Goal: Transaction & Acquisition: Purchase product/service

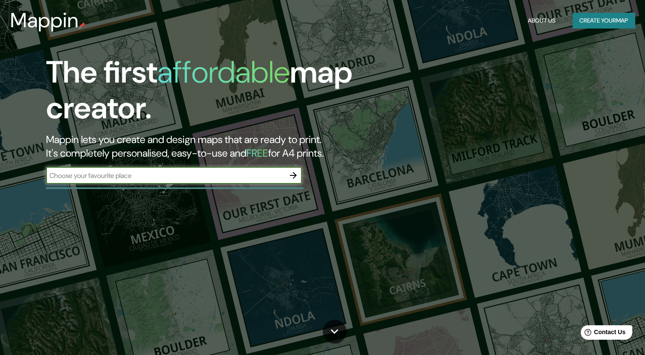
click at [106, 176] on input "text" at bounding box center [165, 176] width 239 height 10
type input "chapinero"
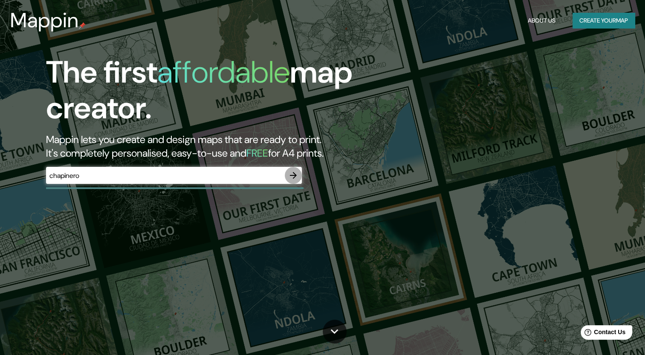
click at [292, 173] on icon "button" at bounding box center [293, 175] width 10 height 10
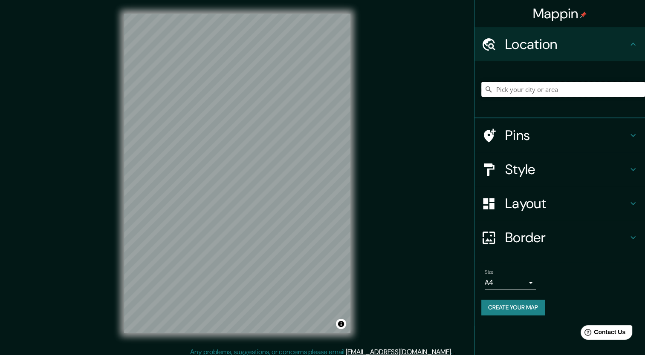
click at [512, 87] on input "Pick your city or area" at bounding box center [563, 89] width 164 height 15
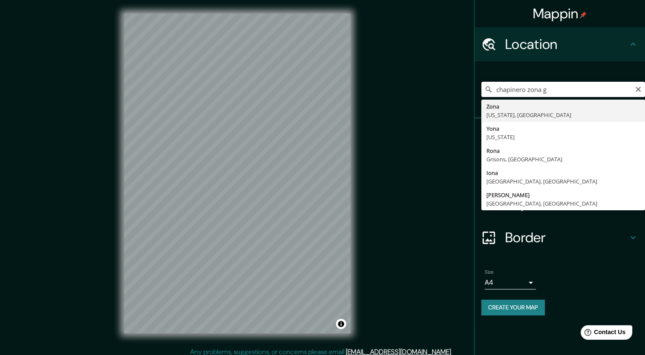
type input "Zona, [US_STATE], [GEOGRAPHIC_DATA]"
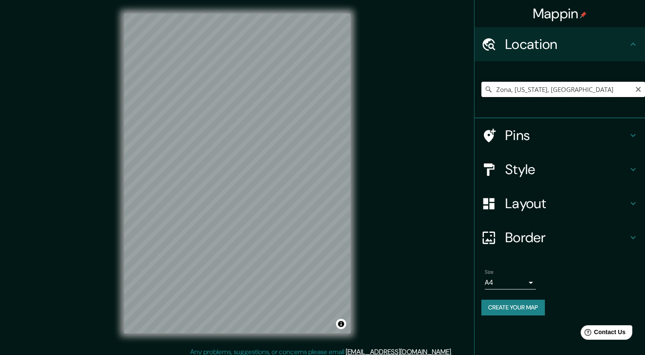
click at [556, 89] on input "Zona, [US_STATE], [GEOGRAPHIC_DATA]" at bounding box center [563, 89] width 164 height 15
drag, startPoint x: 607, startPoint y: 87, endPoint x: 484, endPoint y: 121, distance: 127.8
click at [484, 121] on ul "Location [GEOGRAPHIC_DATA][US_STATE], [GEOGRAPHIC_DATA] [GEOGRAPHIC_DATA][US_ST…" at bounding box center [559, 176] width 170 height 299
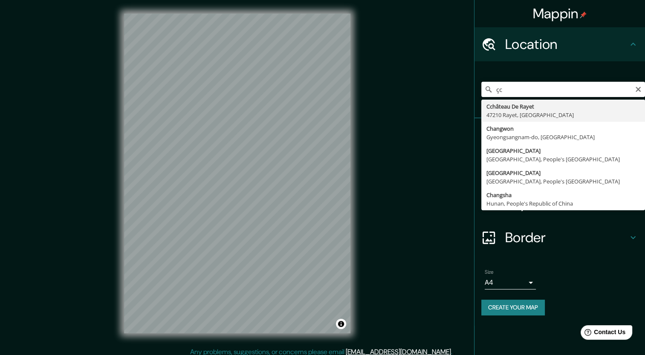
type input "ç"
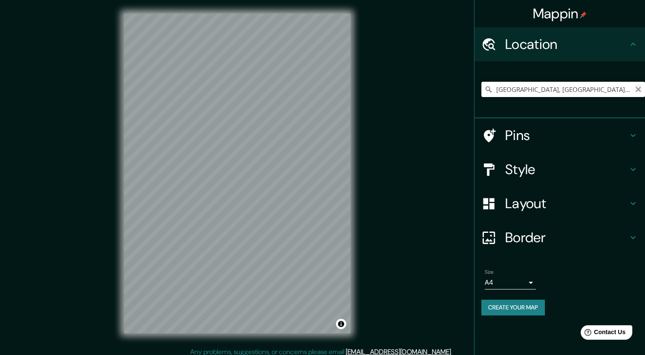
type input "[GEOGRAPHIC_DATA], [GEOGRAPHIC_DATA], [GEOGRAPHIC_DATA]"
click at [639, 86] on icon "Clear" at bounding box center [638, 89] width 7 height 7
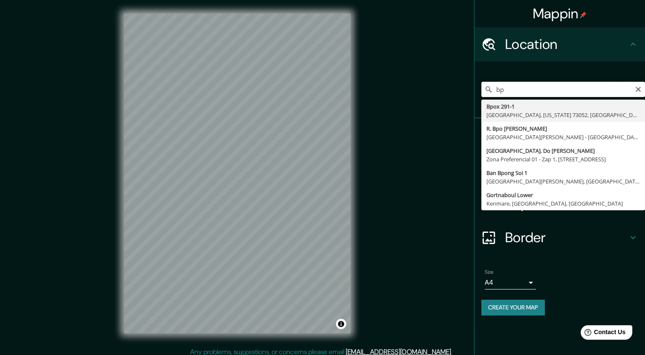
type input "b"
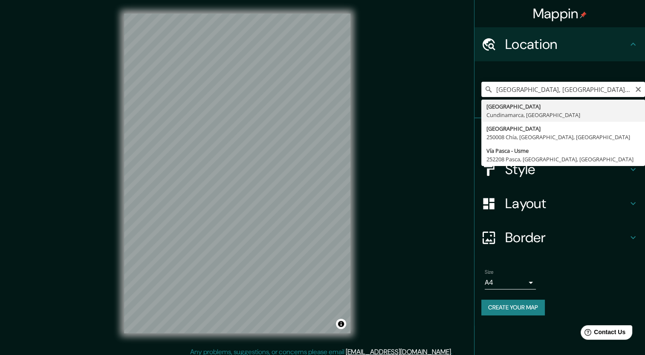
drag, startPoint x: 595, startPoint y: 84, endPoint x: 463, endPoint y: 102, distance: 133.7
click at [463, 102] on div "Mappin Location [GEOGRAPHIC_DATA], [GEOGRAPHIC_DATA], [GEOGRAPHIC_DATA] [GEOGRA…" at bounding box center [322, 180] width 645 height 361
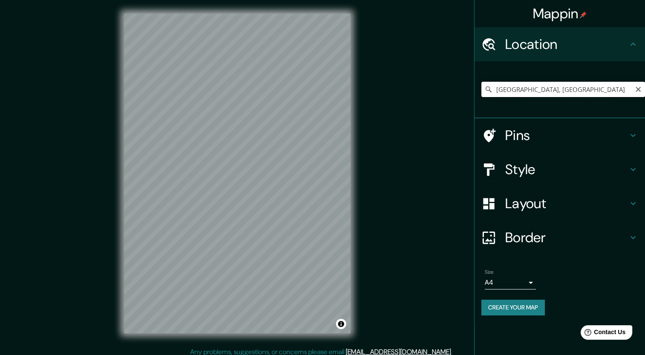
click at [559, 87] on input "[GEOGRAPHIC_DATA], [GEOGRAPHIC_DATA]" at bounding box center [563, 89] width 164 height 15
click at [612, 50] on h4 "Location" at bounding box center [566, 44] width 123 height 17
drag, startPoint x: 540, startPoint y: 98, endPoint x: 540, endPoint y: 94, distance: 4.7
click at [540, 98] on div "[GEOGRAPHIC_DATA], [GEOGRAPHIC_DATA]" at bounding box center [563, 89] width 164 height 43
click at [542, 92] on input "[GEOGRAPHIC_DATA], [GEOGRAPHIC_DATA]" at bounding box center [563, 89] width 164 height 15
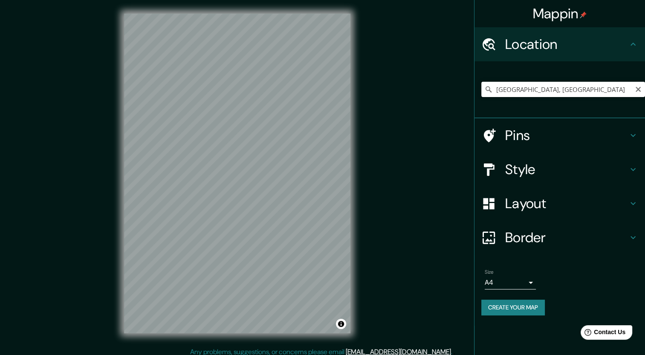
drag, startPoint x: 557, startPoint y: 93, endPoint x: 517, endPoint y: 88, distance: 40.8
click at [517, 88] on input "[GEOGRAPHIC_DATA], [GEOGRAPHIC_DATA]" at bounding box center [563, 89] width 164 height 15
click at [559, 91] on input "[GEOGRAPHIC_DATA], [GEOGRAPHIC_DATA]" at bounding box center [563, 89] width 164 height 15
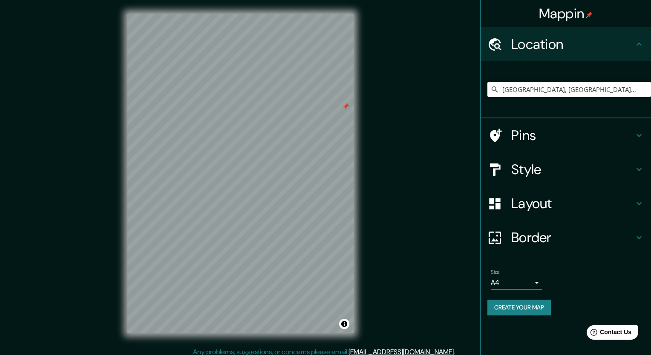
click at [526, 280] on body "Mappin Location [GEOGRAPHIC_DATA], [GEOGRAPHIC_DATA] chapiner [GEOGRAPHIC_DATA]…" at bounding box center [325, 177] width 651 height 355
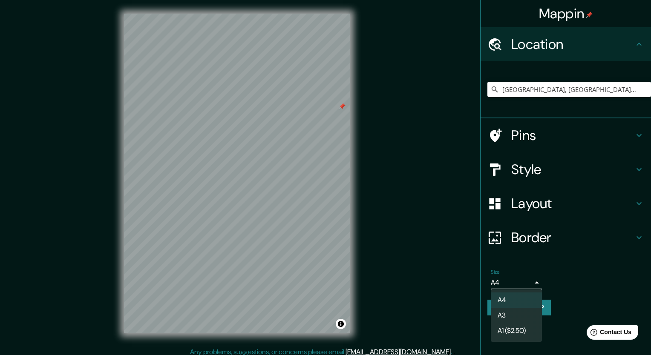
click at [536, 275] on div at bounding box center [325, 177] width 651 height 355
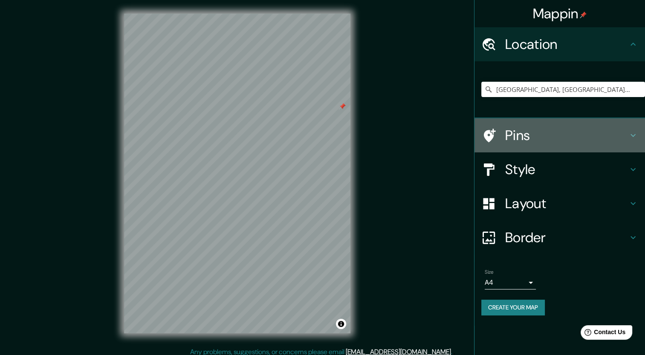
click at [538, 137] on h4 "Pins" at bounding box center [566, 135] width 123 height 17
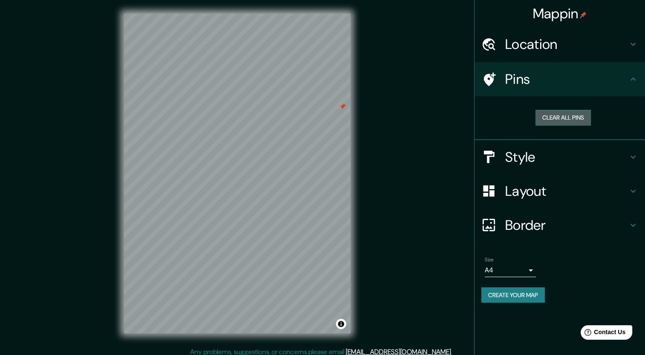
click at [571, 113] on button "Clear all pins" at bounding box center [562, 118] width 55 height 16
click at [549, 118] on button "Clear all pins" at bounding box center [562, 118] width 55 height 16
click at [566, 114] on button "Clear all pins" at bounding box center [562, 118] width 55 height 16
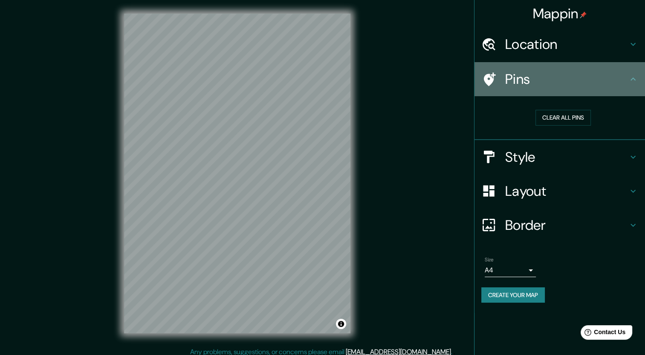
click at [548, 78] on h4 "Pins" at bounding box center [566, 79] width 123 height 17
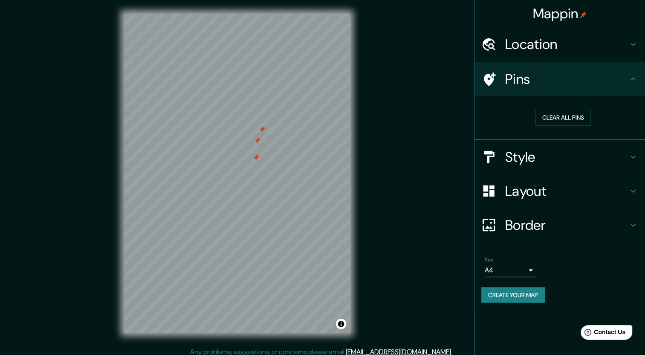
click at [591, 147] on div "Style" at bounding box center [559, 157] width 170 height 34
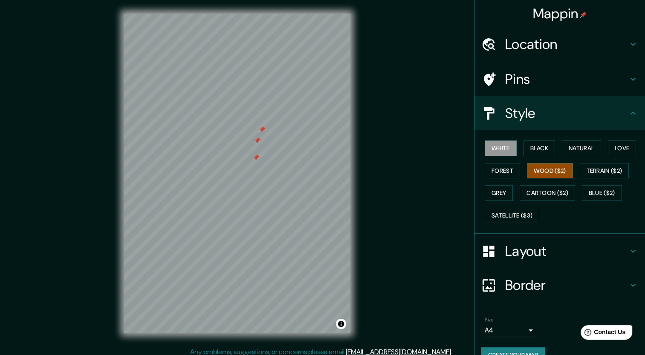
click at [545, 173] on button "Wood ($2)" at bounding box center [550, 171] width 46 height 16
click at [507, 169] on button "Forest" at bounding box center [502, 171] width 35 height 16
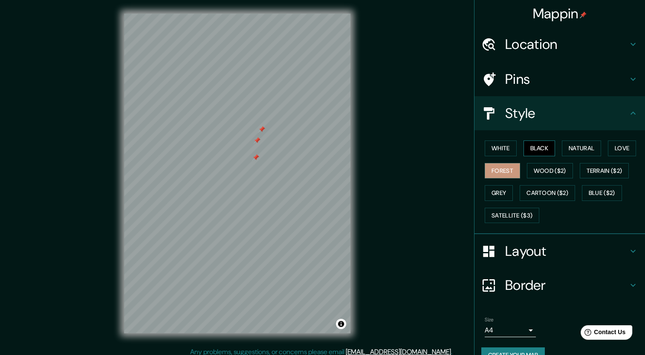
click at [536, 147] on button "Black" at bounding box center [539, 149] width 32 height 16
click at [487, 150] on button "White" at bounding box center [501, 149] width 32 height 16
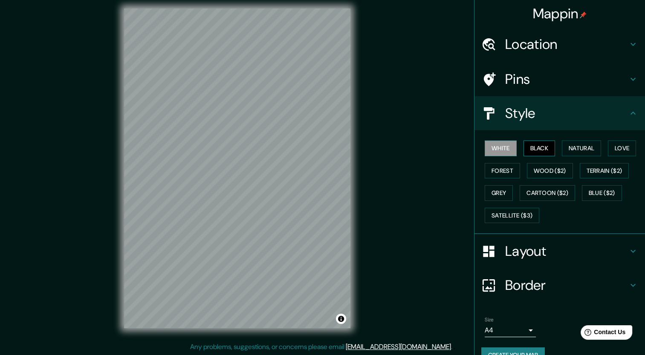
click at [527, 150] on button "Black" at bounding box center [539, 149] width 32 height 16
click at [489, 193] on button "Grey" at bounding box center [499, 193] width 28 height 16
click at [487, 173] on button "Forest" at bounding box center [502, 171] width 35 height 16
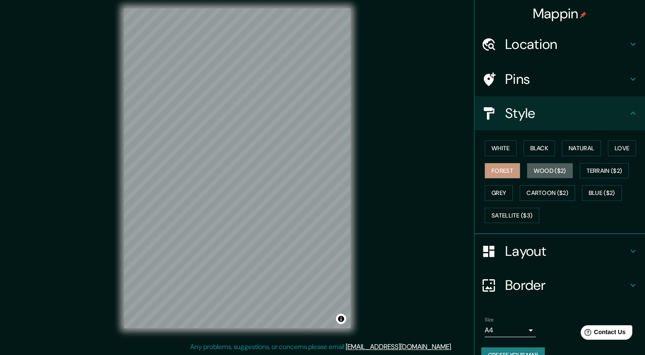
drag, startPoint x: 543, startPoint y: 170, endPoint x: 568, endPoint y: 161, distance: 26.1
click at [543, 169] on button "Wood ($2)" at bounding box center [550, 171] width 46 height 16
click at [591, 150] on button "Natural" at bounding box center [581, 149] width 39 height 16
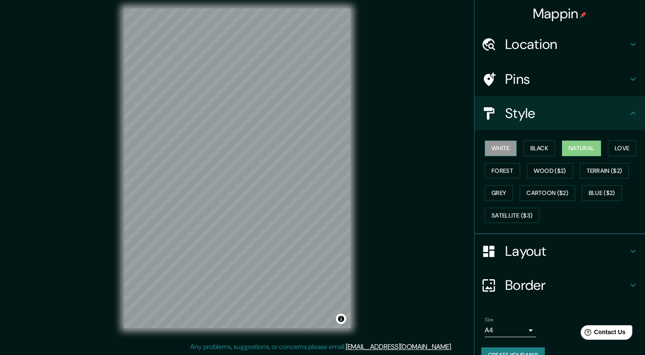
click at [496, 154] on button "White" at bounding box center [501, 149] width 32 height 16
click at [503, 169] on button "Forest" at bounding box center [502, 171] width 35 height 16
click at [513, 46] on h4 "Location" at bounding box center [566, 44] width 123 height 17
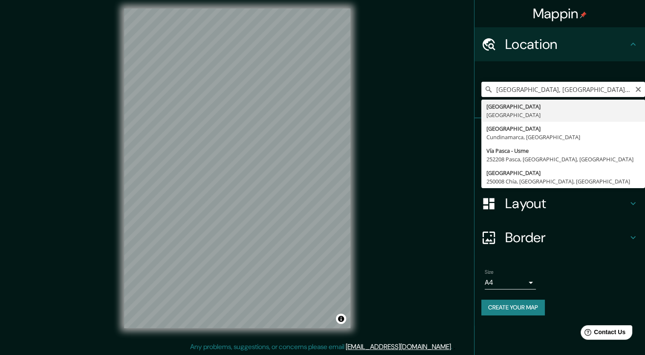
click at [572, 90] on input "[GEOGRAPHIC_DATA], [GEOGRAPHIC_DATA] chapiner" at bounding box center [563, 89] width 164 height 15
click at [582, 89] on input "[GEOGRAPHIC_DATA], [GEOGRAPHIC_DATA] chapiner" at bounding box center [563, 89] width 164 height 15
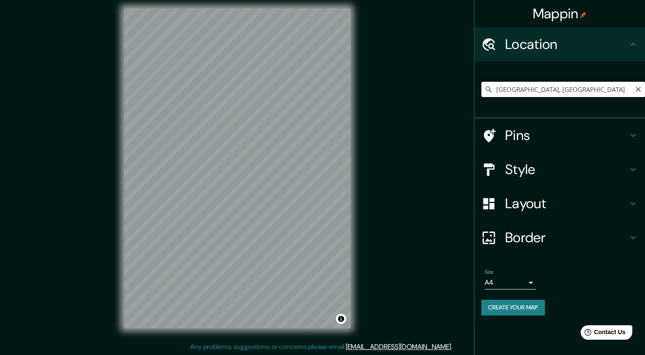
click at [560, 96] on input "[GEOGRAPHIC_DATA], [GEOGRAPHIC_DATA]" at bounding box center [563, 89] width 164 height 15
click at [561, 93] on input "[GEOGRAPHIC_DATA], [GEOGRAPHIC_DATA]" at bounding box center [563, 89] width 164 height 15
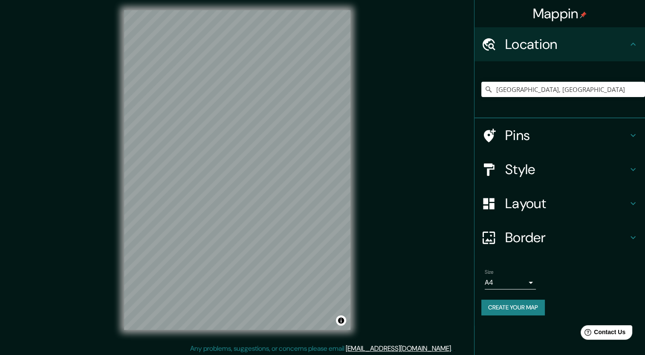
click at [92, 263] on div "Mappin Location [GEOGRAPHIC_DATA], [GEOGRAPHIC_DATA] [GEOGRAPHIC_DATA] [GEOGRAP…" at bounding box center [322, 177] width 645 height 361
click at [537, 168] on h4 "Style" at bounding box center [566, 169] width 123 height 17
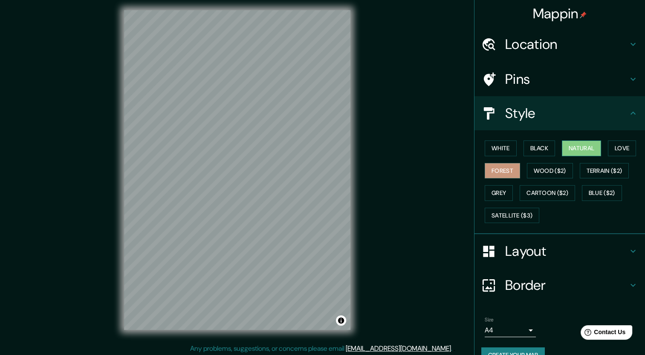
click at [584, 145] on button "Natural" at bounding box center [581, 149] width 39 height 16
click at [383, 134] on div "Mappin Location [GEOGRAPHIC_DATA], [GEOGRAPHIC_DATA] [GEOGRAPHIC_DATA] [GEOGRAP…" at bounding box center [322, 177] width 645 height 361
click at [621, 148] on button "Love" at bounding box center [622, 149] width 28 height 16
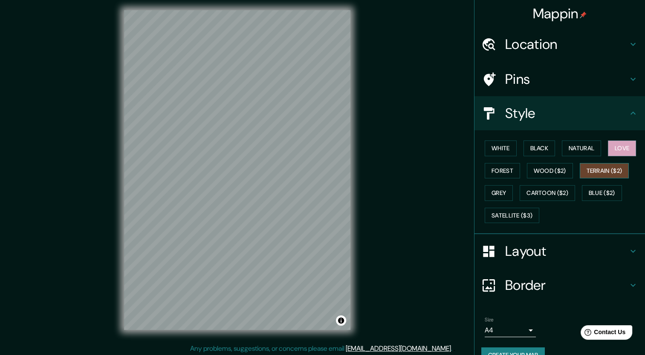
click at [595, 169] on button "Terrain ($2)" at bounding box center [604, 171] width 49 height 16
click at [539, 168] on button "Wood ($2)" at bounding box center [550, 171] width 46 height 16
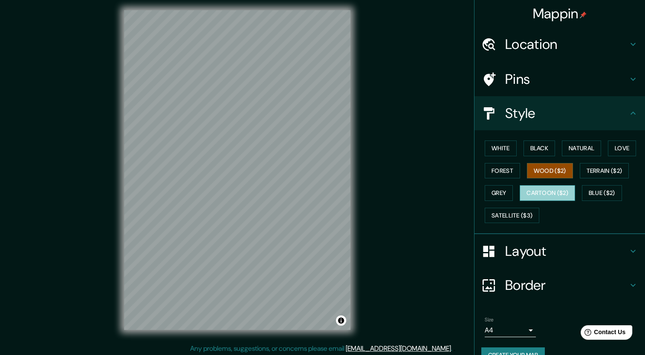
click at [534, 193] on button "Cartoon ($2)" at bounding box center [547, 193] width 55 height 16
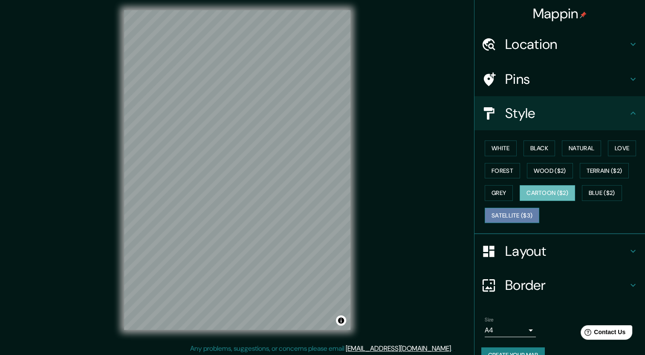
click at [511, 208] on button "Satellite ($3)" at bounding box center [512, 216] width 55 height 16
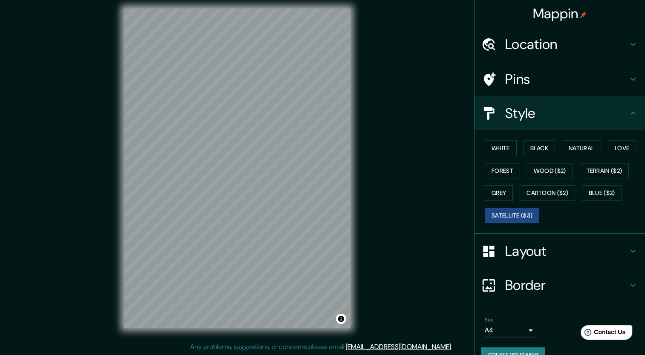
scroll to position [0, 0]
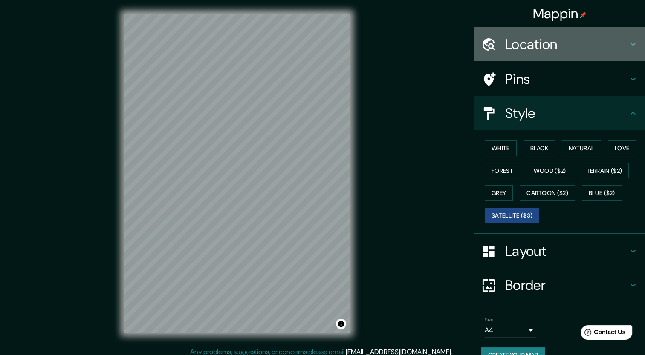
click at [548, 46] on h4 "Location" at bounding box center [566, 44] width 123 height 17
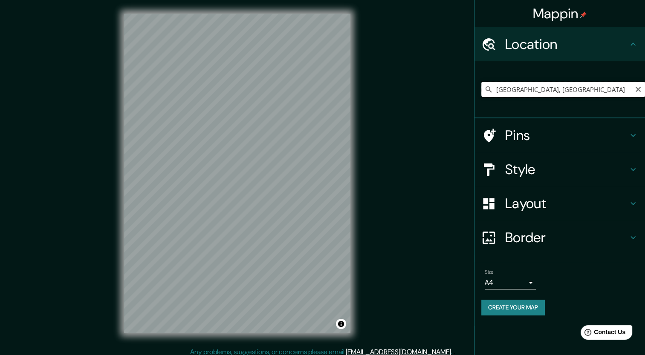
click at [546, 88] on input "[GEOGRAPHIC_DATA], [GEOGRAPHIC_DATA]" at bounding box center [563, 89] width 164 height 15
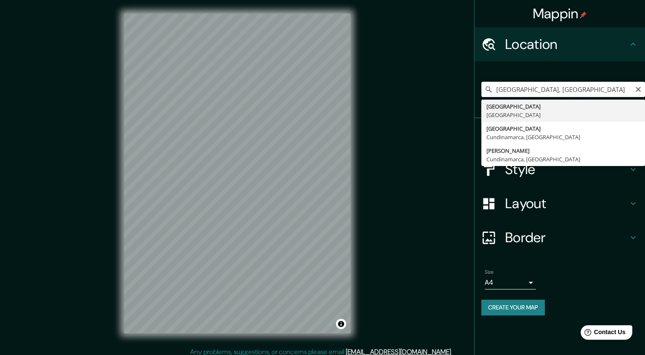
click at [561, 88] on input "[GEOGRAPHIC_DATA], [GEOGRAPHIC_DATA]" at bounding box center [563, 89] width 164 height 15
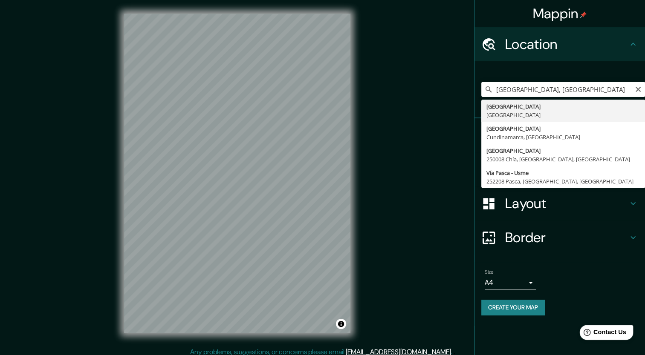
scroll to position [5, 0]
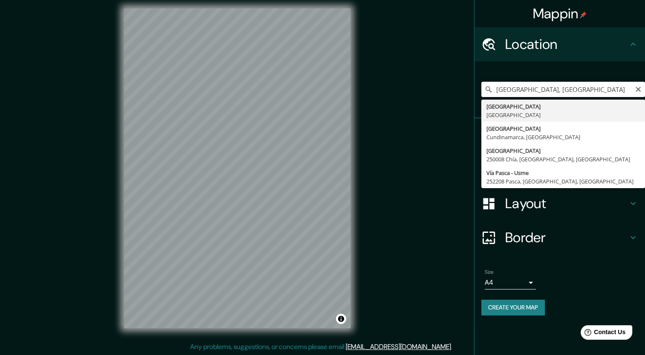
drag, startPoint x: 467, startPoint y: 315, endPoint x: 446, endPoint y: 313, distance: 21.5
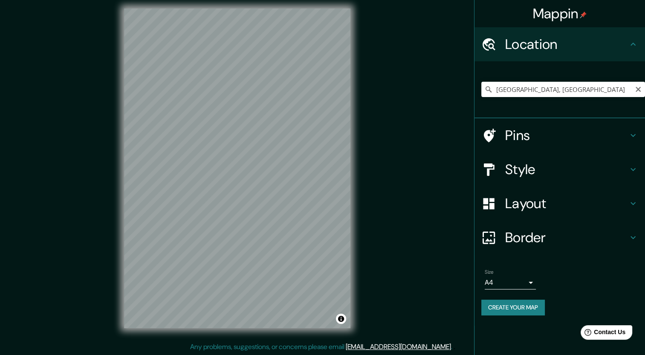
scroll to position [0, 0]
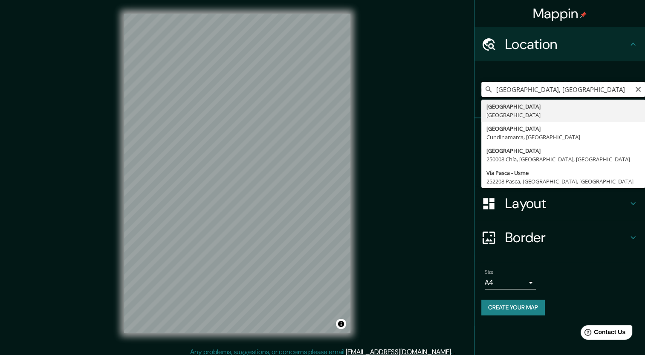
click at [560, 93] on input "[GEOGRAPHIC_DATA], [GEOGRAPHIC_DATA]" at bounding box center [563, 89] width 164 height 15
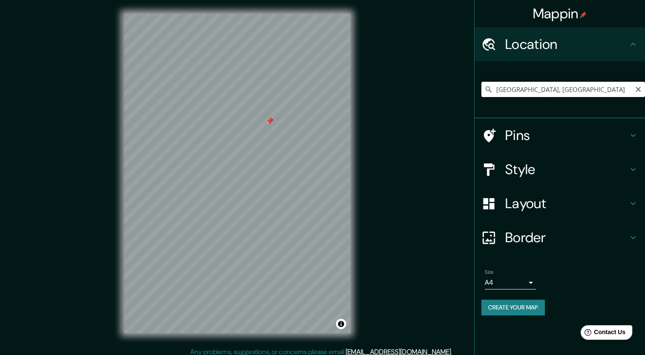
click at [601, 87] on input "[GEOGRAPHIC_DATA], [GEOGRAPHIC_DATA]" at bounding box center [563, 89] width 164 height 15
click at [222, 163] on div at bounding box center [221, 162] width 7 height 7
click at [258, 88] on div at bounding box center [258, 89] width 7 height 7
click at [231, 188] on div at bounding box center [230, 191] width 7 height 7
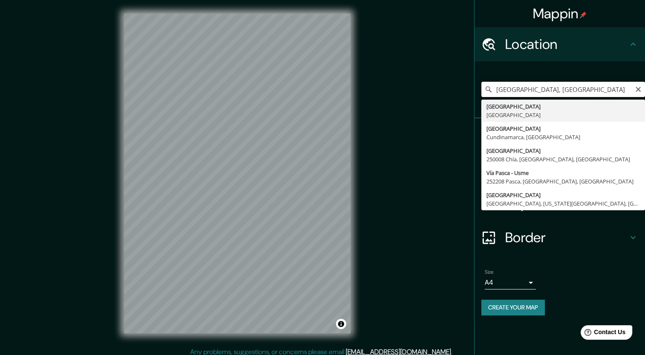
click at [590, 93] on input "[GEOGRAPHIC_DATA], [GEOGRAPHIC_DATA]" at bounding box center [563, 89] width 164 height 15
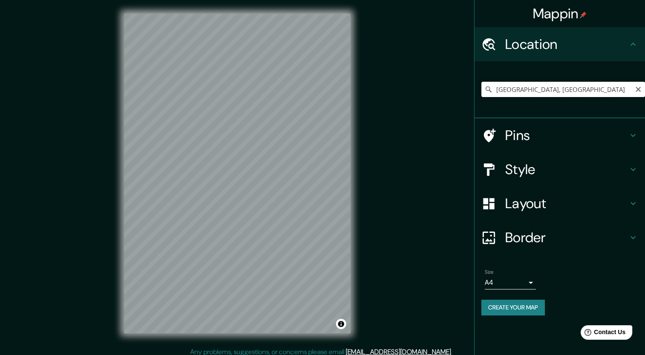
click at [590, 93] on input "[GEOGRAPHIC_DATA], [GEOGRAPHIC_DATA]" at bounding box center [563, 89] width 164 height 15
click at [557, 84] on input "[GEOGRAPHIC_DATA], [GEOGRAPHIC_DATA]" at bounding box center [563, 89] width 164 height 15
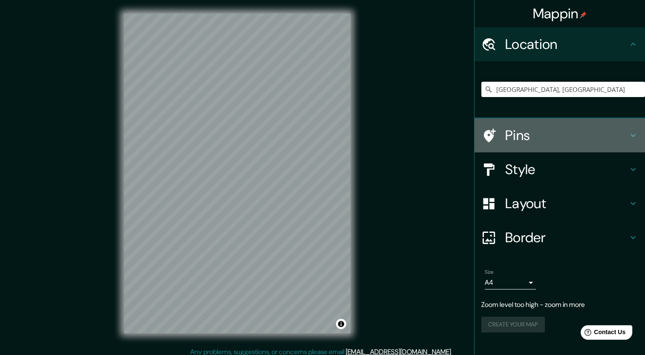
click at [563, 130] on h4 "Pins" at bounding box center [566, 135] width 123 height 17
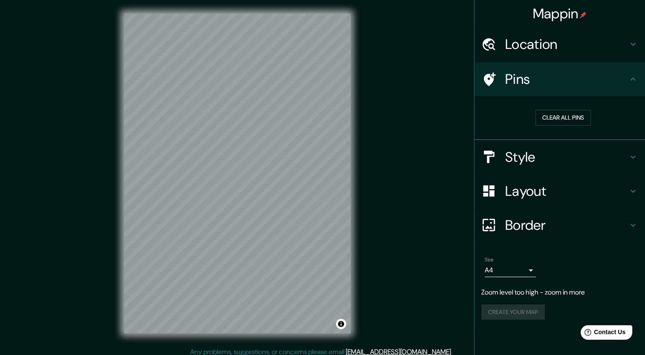
click at [625, 85] on h4 "Pins" at bounding box center [566, 79] width 123 height 17
click at [634, 43] on icon at bounding box center [633, 44] width 10 height 10
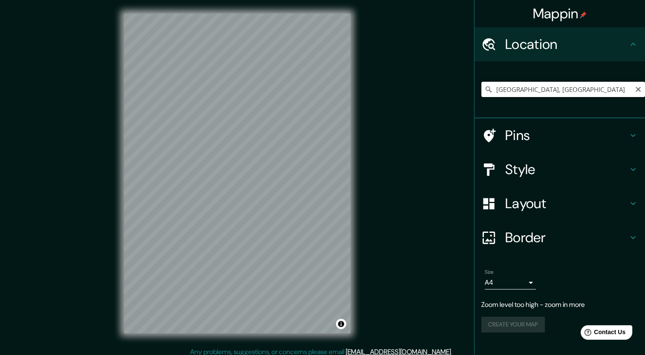
drag, startPoint x: 549, startPoint y: 84, endPoint x: 450, endPoint y: 94, distance: 99.3
click at [450, 94] on div "Mappin Location [GEOGRAPHIC_DATA], [GEOGRAPHIC_DATA] Pins Style Layout Border C…" at bounding box center [322, 180] width 645 height 361
click at [518, 88] on input "[GEOGRAPHIC_DATA], [GEOGRAPHIC_DATA]" at bounding box center [563, 89] width 164 height 15
drag, startPoint x: 518, startPoint y: 88, endPoint x: 500, endPoint y: 92, distance: 18.7
click at [500, 92] on input "[GEOGRAPHIC_DATA], [GEOGRAPHIC_DATA]" at bounding box center [563, 89] width 164 height 15
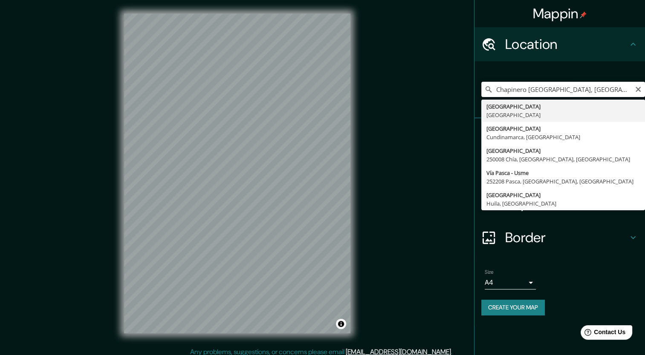
type input "[GEOGRAPHIC_DATA], [GEOGRAPHIC_DATA]"
